Goal: Book appointment/travel/reservation

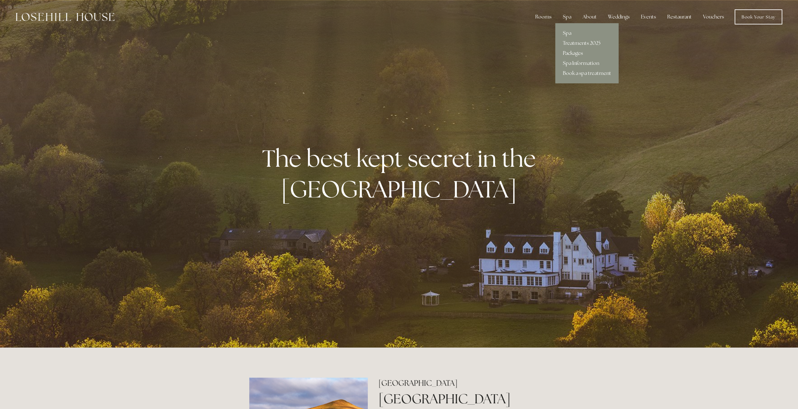
click at [574, 51] on link "Packages" at bounding box center [587, 53] width 63 height 10
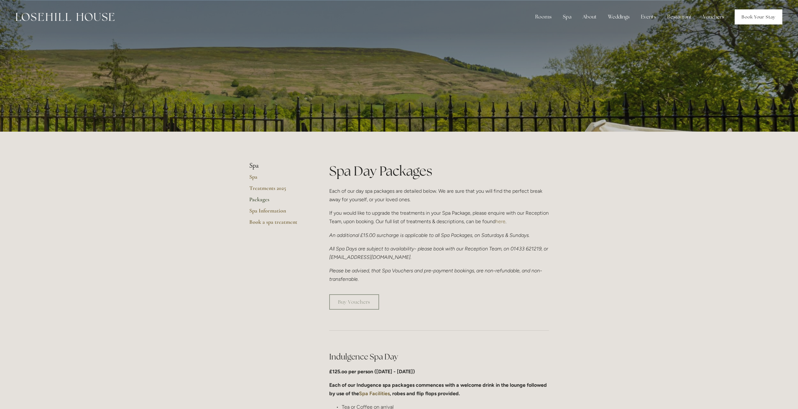
click at [755, 13] on link "Book Your Stay" at bounding box center [759, 16] width 48 height 15
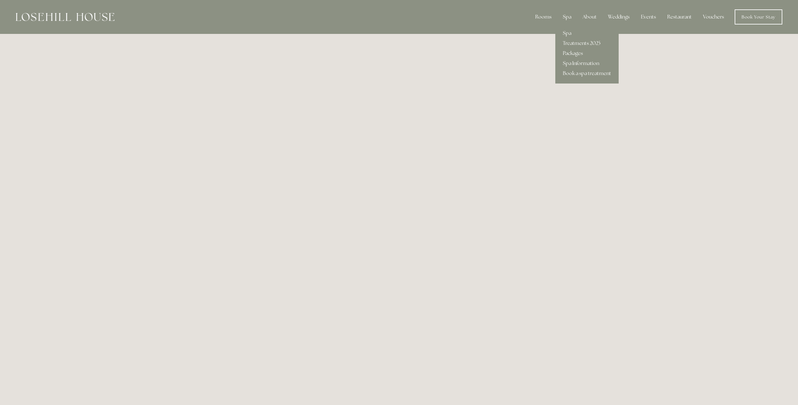
click at [567, 14] on div "Spa" at bounding box center [567, 17] width 19 height 13
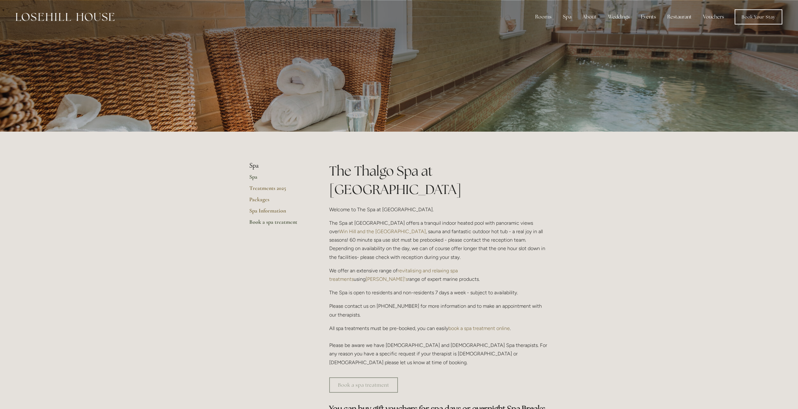
click at [268, 221] on link "Book a spa treatment" at bounding box center [279, 224] width 60 height 11
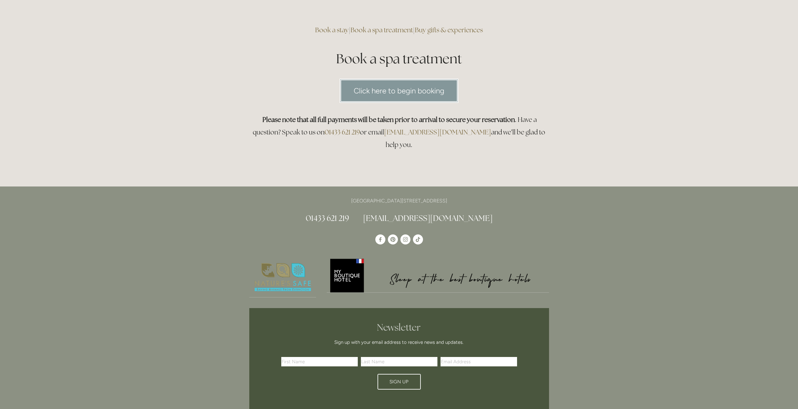
scroll to position [31, 0]
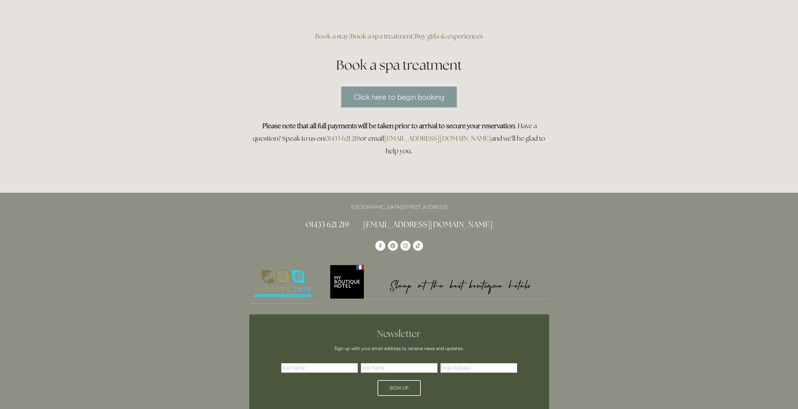
click at [386, 98] on link "Click here to begin booking" at bounding box center [399, 97] width 119 height 24
